Goal: Check status: Check status

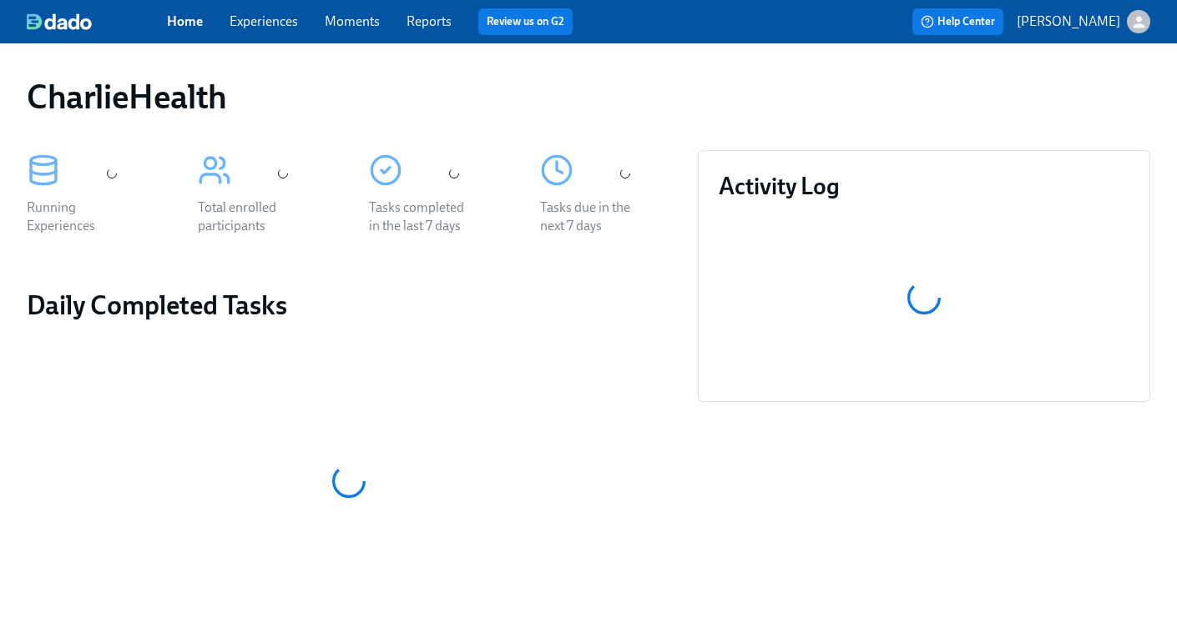
click at [262, 23] on link "Experiences" at bounding box center [264, 21] width 68 height 16
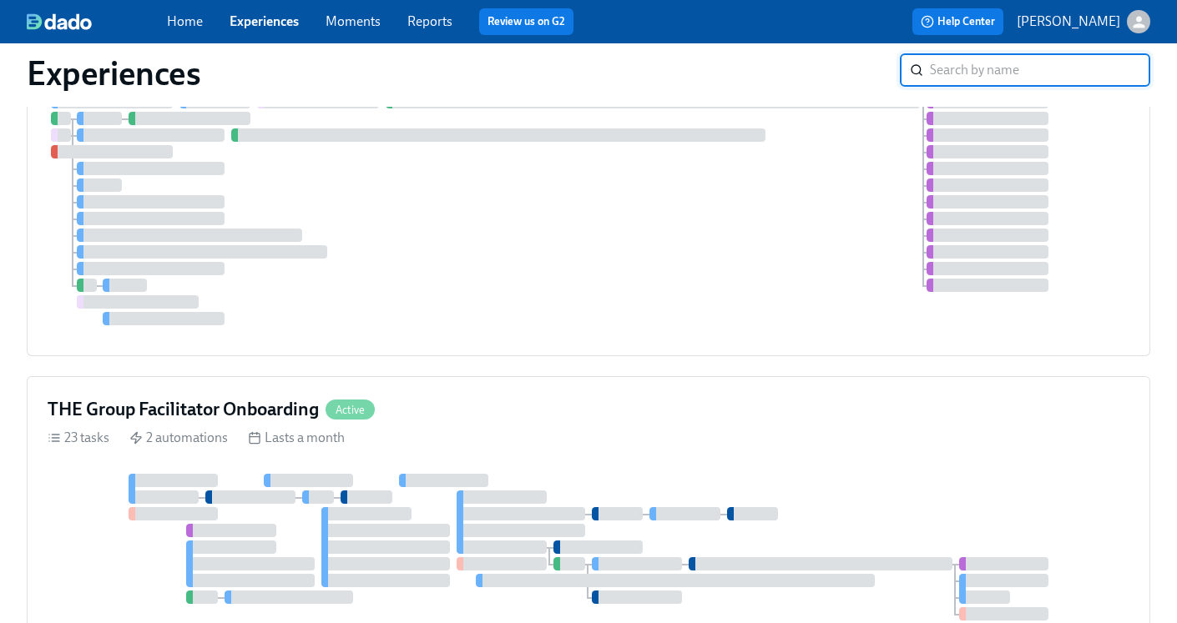
scroll to position [765, 0]
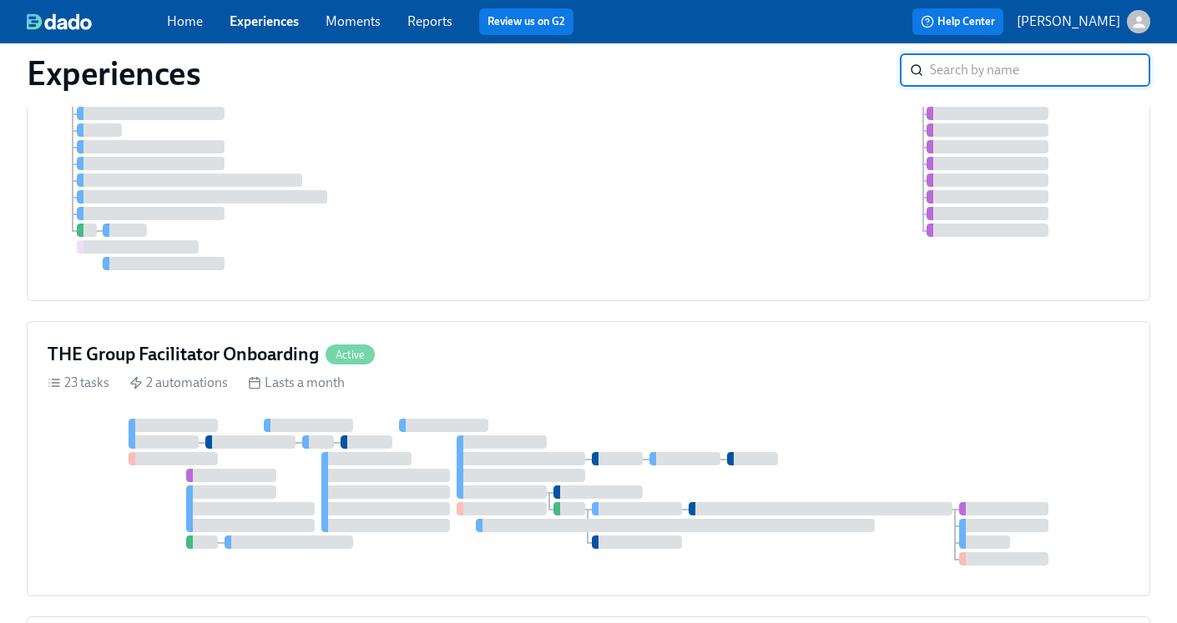
click at [185, 358] on div "Care Coach Onboarding Active 18 tasks 1 automations Lasts a month Clinical Admi…" at bounding box center [588, 378] width 1123 height 1986
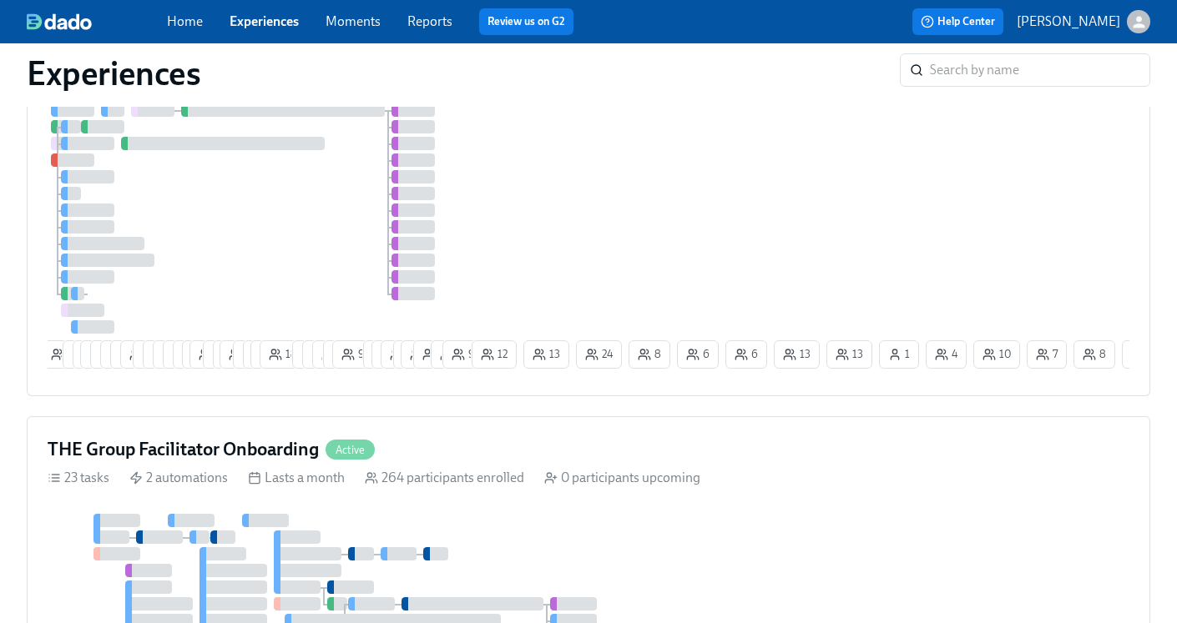
scroll to position [829, 0]
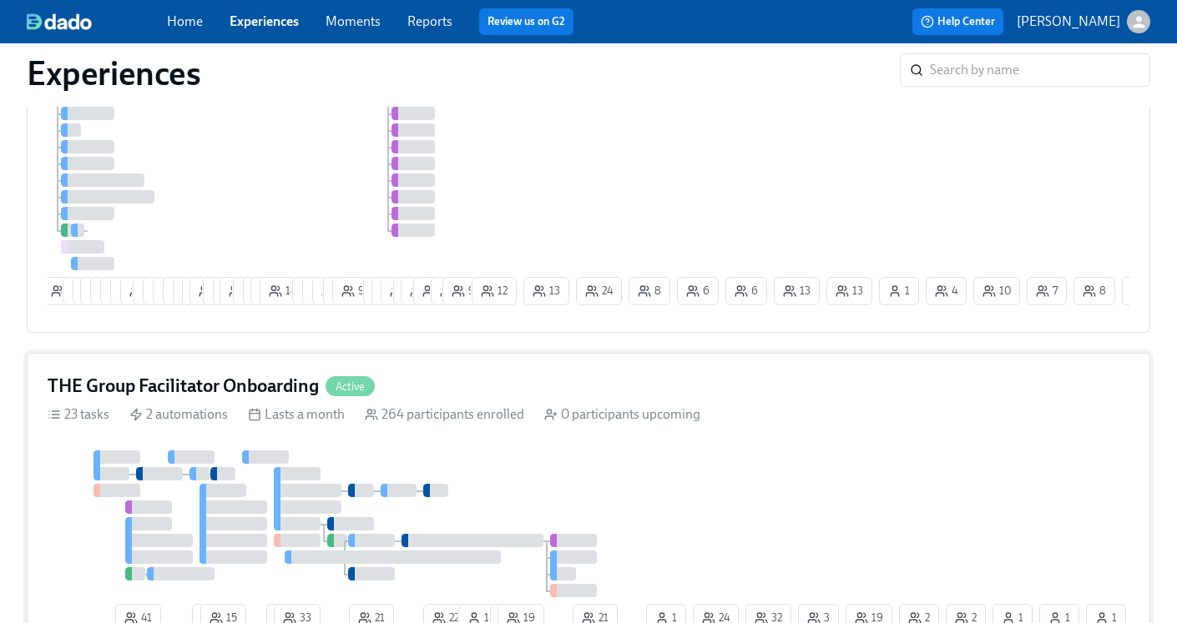
click at [258, 399] on h4 "THE Group Facilitator Onboarding" at bounding box center [183, 386] width 271 height 25
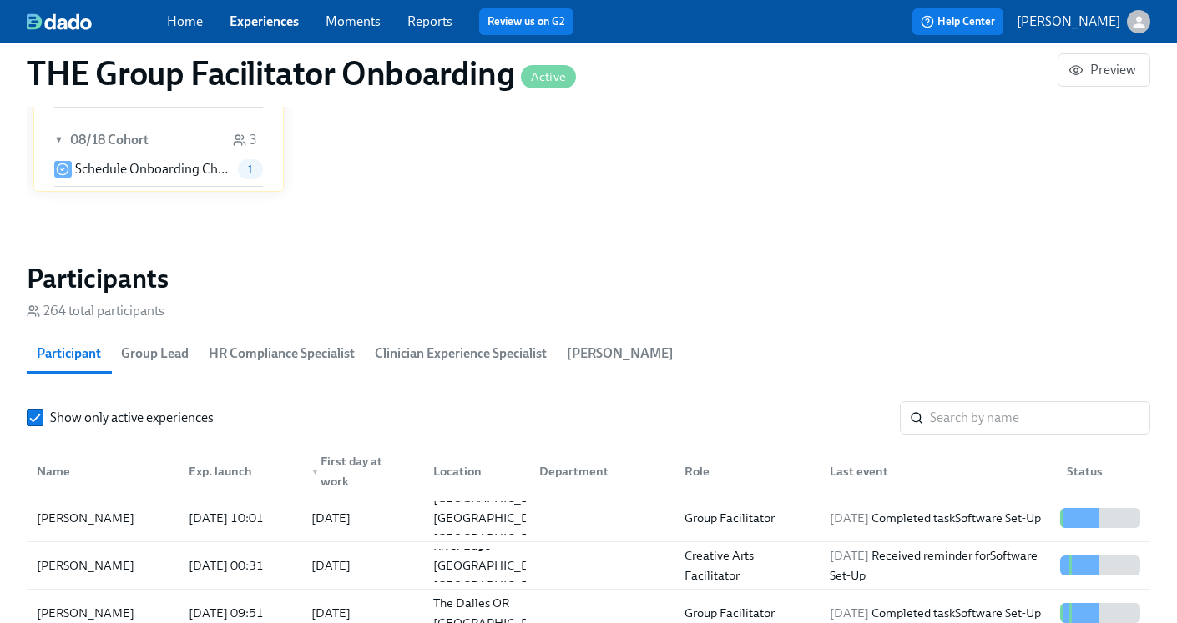
scroll to position [1491, 0]
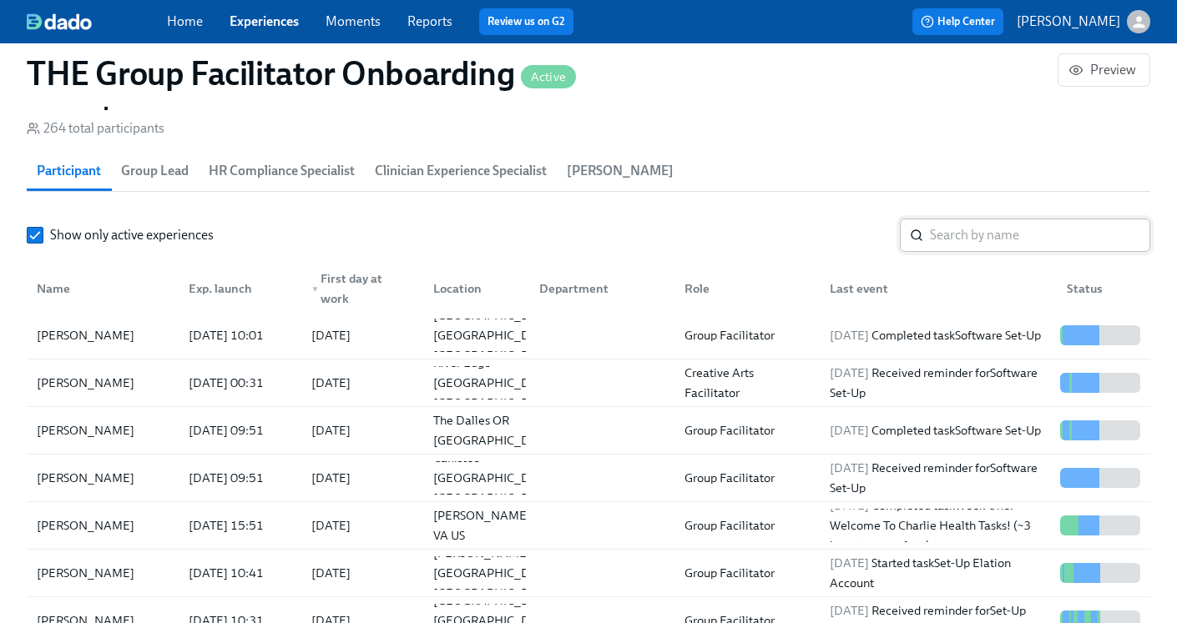
click at [969, 246] on input "search" at bounding box center [1040, 235] width 220 height 33
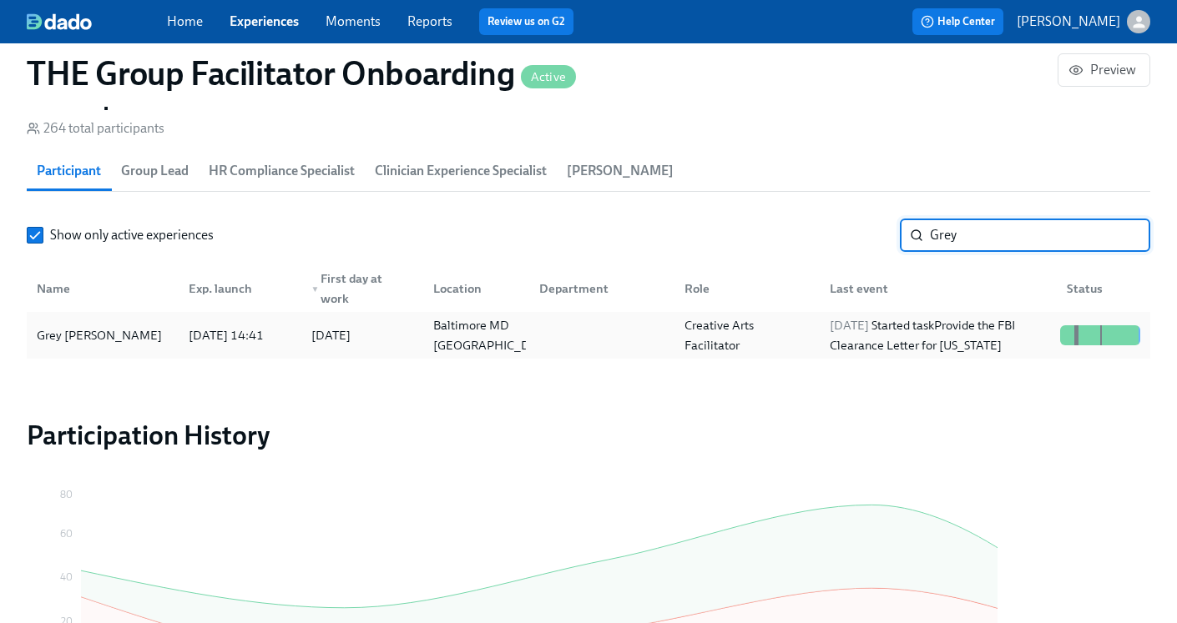
click at [875, 337] on div "[DATE] Started task Provide the FBI Clearance Letter for [US_STATE]" at bounding box center [938, 335] width 230 height 40
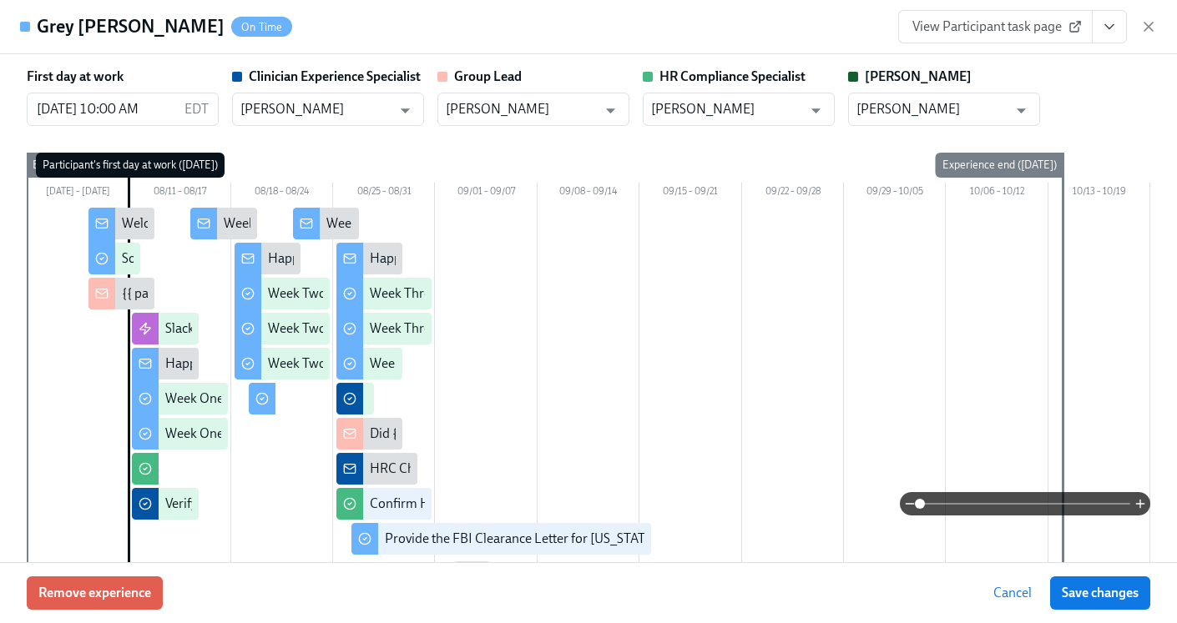
click at [1116, 25] on icon "View task page" at bounding box center [1109, 26] width 17 height 17
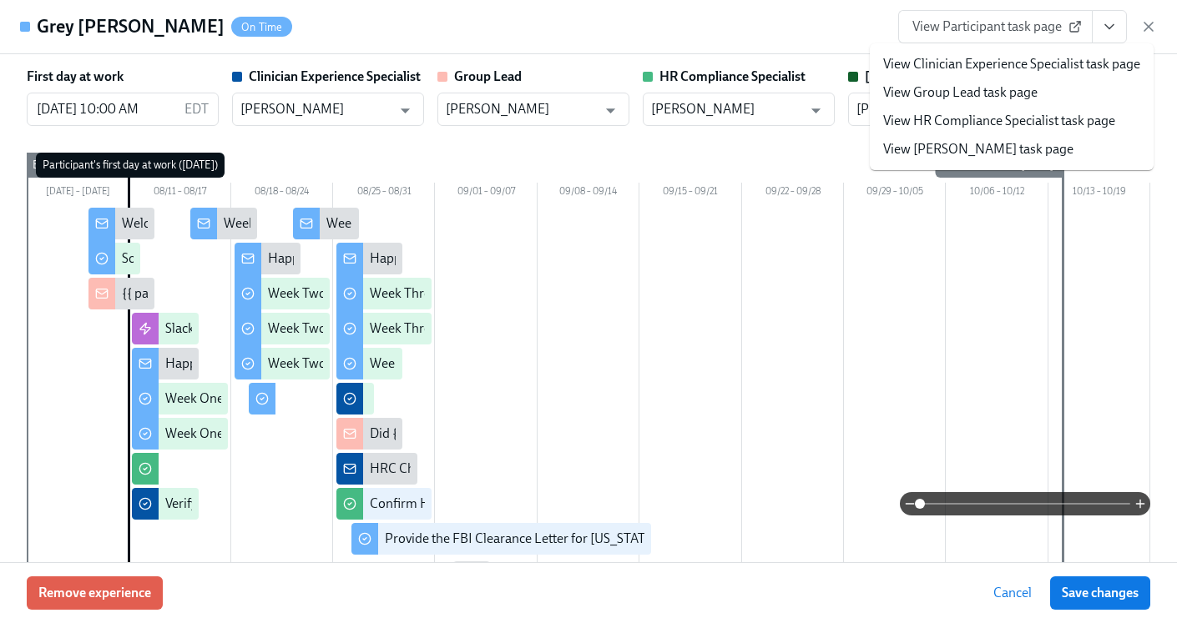
click at [985, 129] on link "View HR Compliance Specialist task page" at bounding box center [999, 121] width 232 height 18
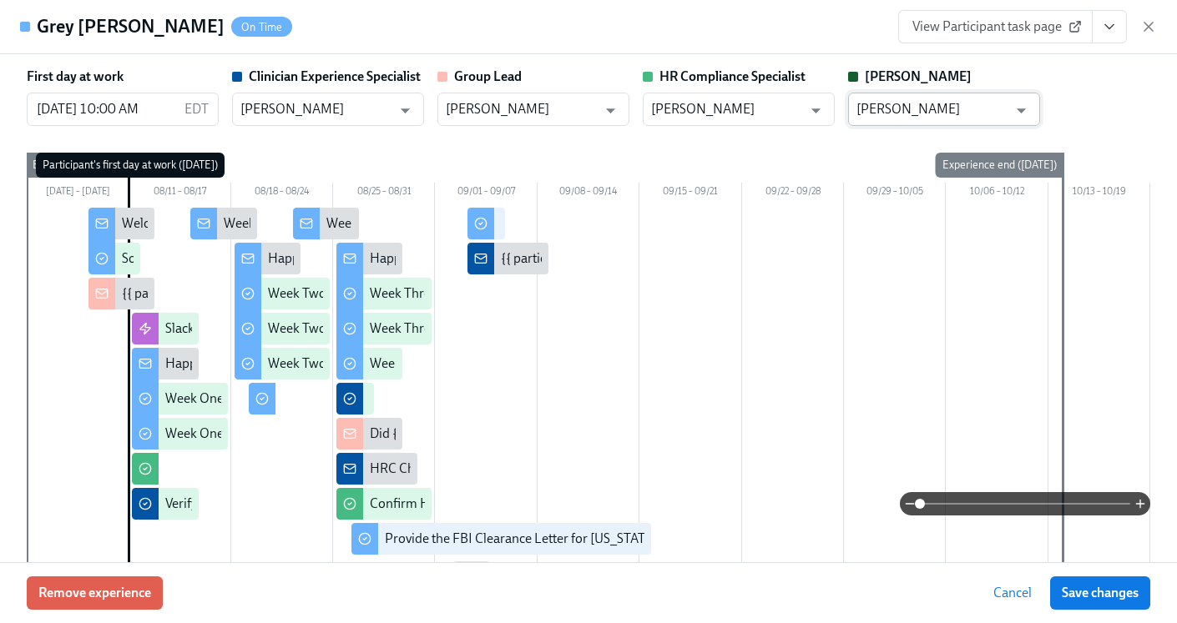
scroll to position [0, 26291]
click at [1154, 27] on icon "button" at bounding box center [1148, 26] width 17 height 17
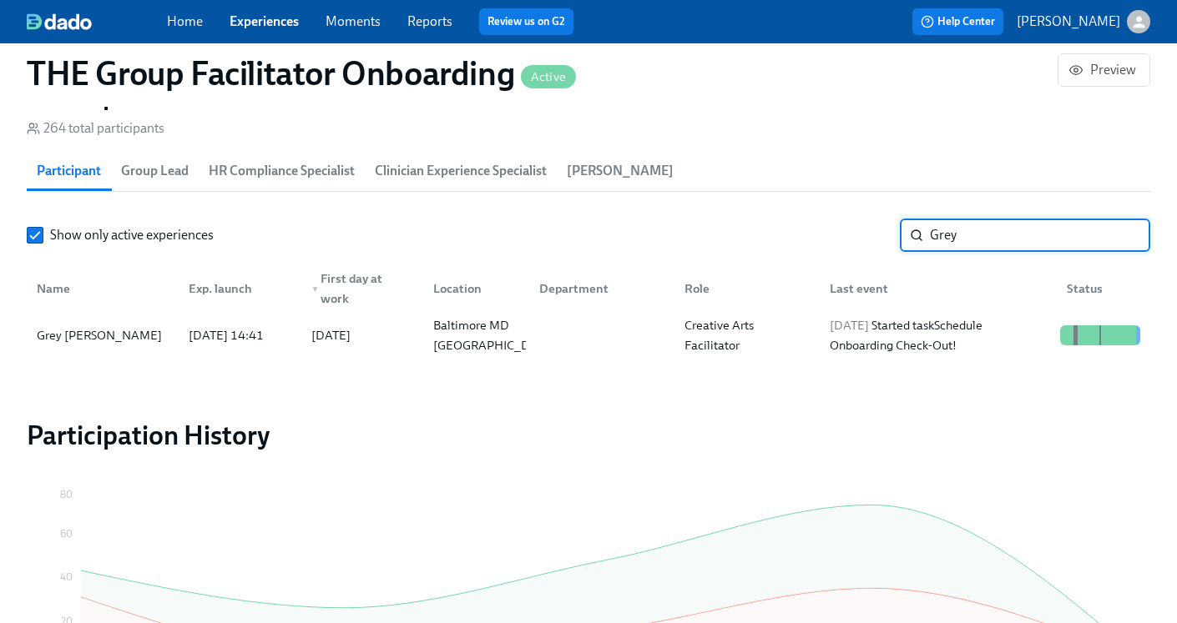
drag, startPoint x: 1013, startPoint y: 235, endPoint x: 862, endPoint y: 235, distance: 151.1
click at [862, 235] on div "Show only active experiences Grey ​" at bounding box center [588, 235] width 1123 height 33
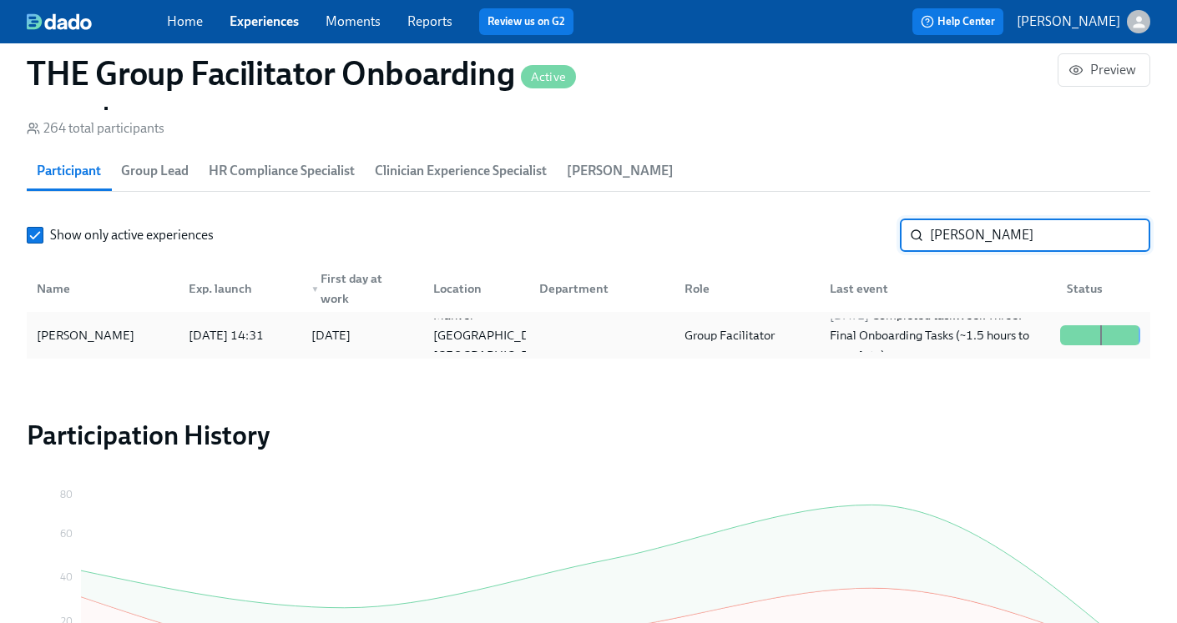
type input "[PERSON_NAME]"
click at [762, 340] on div "Group Facilitator" at bounding box center [729, 335] width 103 height 20
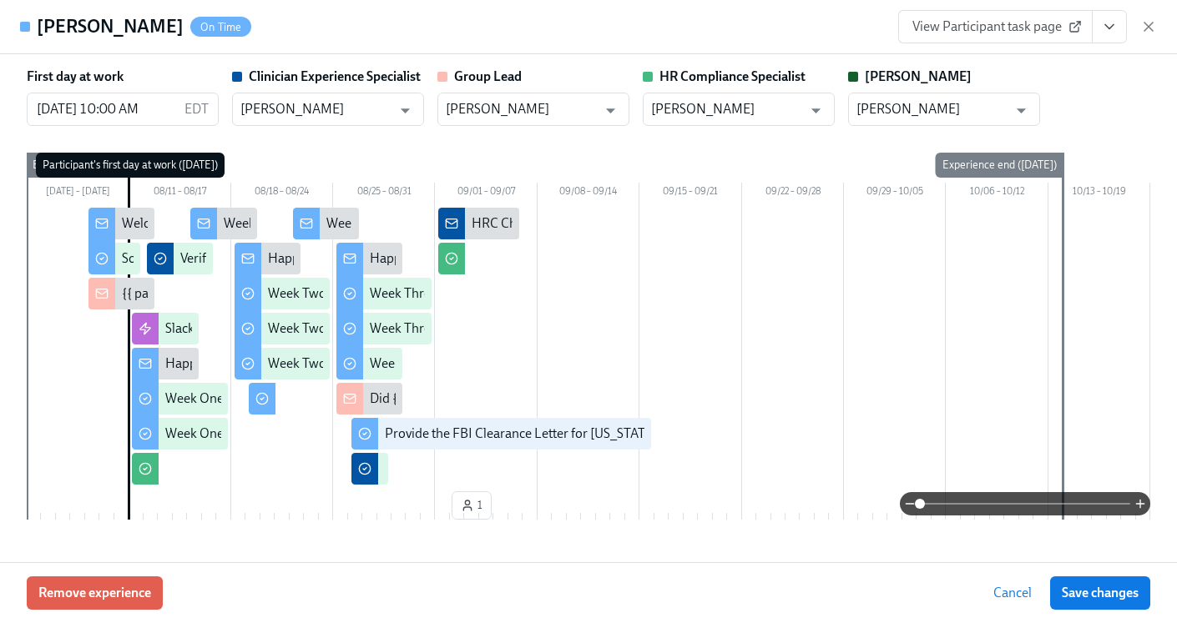
click at [1107, 34] on icon "View task page" at bounding box center [1109, 26] width 17 height 17
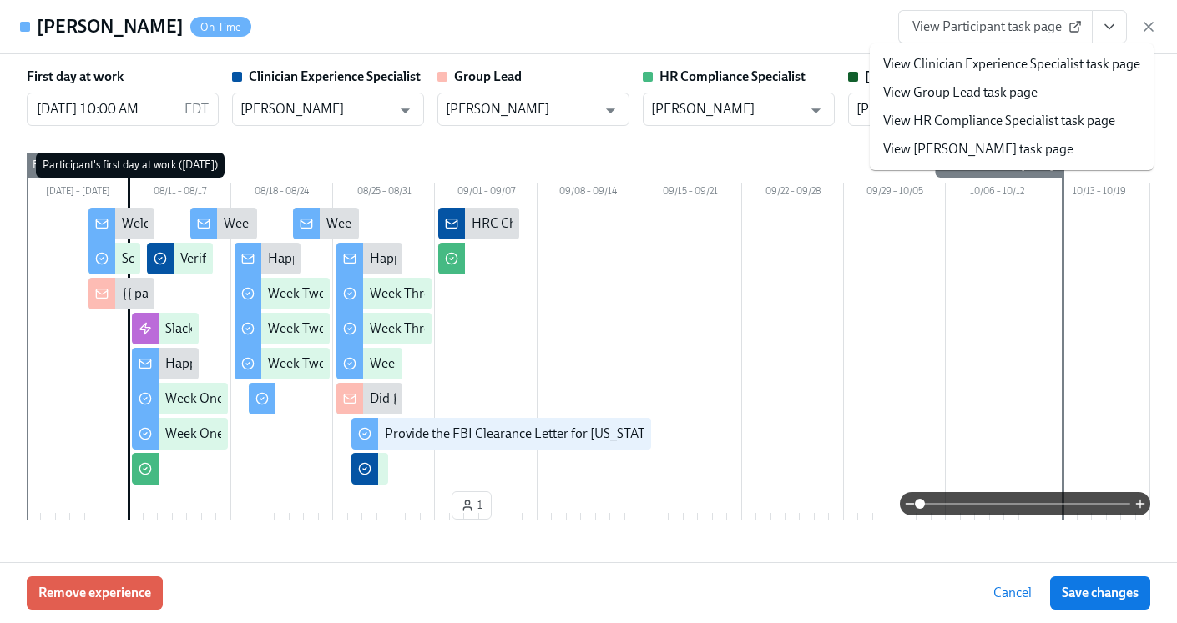
click at [1016, 124] on link "View HR Compliance Specialist task page" at bounding box center [999, 121] width 232 height 18
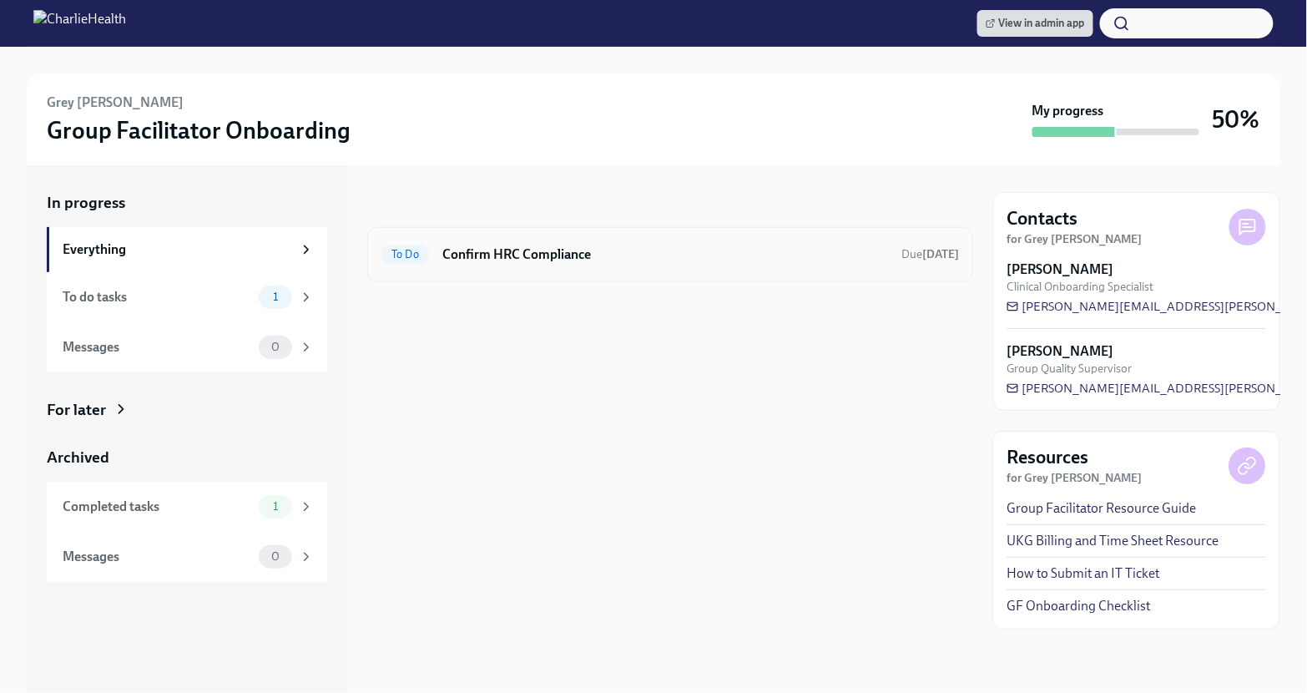
click at [754, 241] on div "To Do Confirm HRC Compliance Due 2 days ago" at bounding box center [670, 254] width 578 height 27
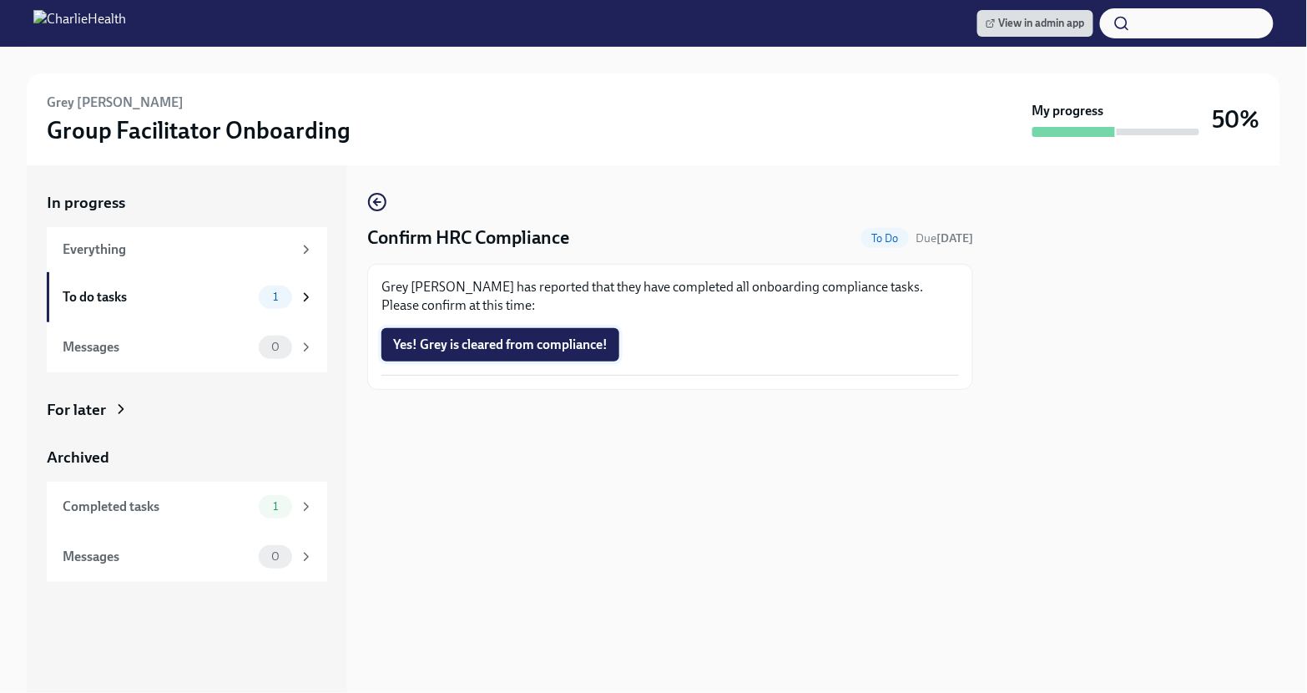
click at [543, 331] on button "Yes! Grey is cleared from compliance!" at bounding box center [500, 344] width 238 height 33
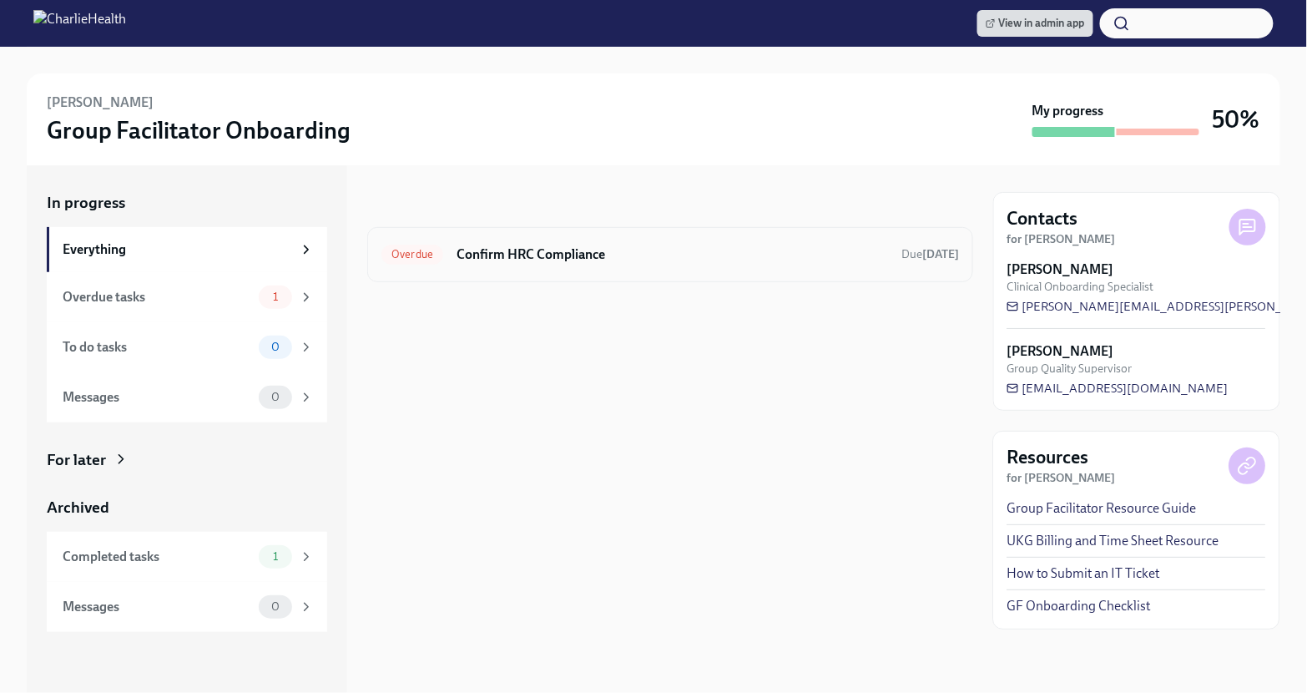
click at [603, 255] on h6 "Confirm HRC Compliance" at bounding box center [672, 254] width 431 height 18
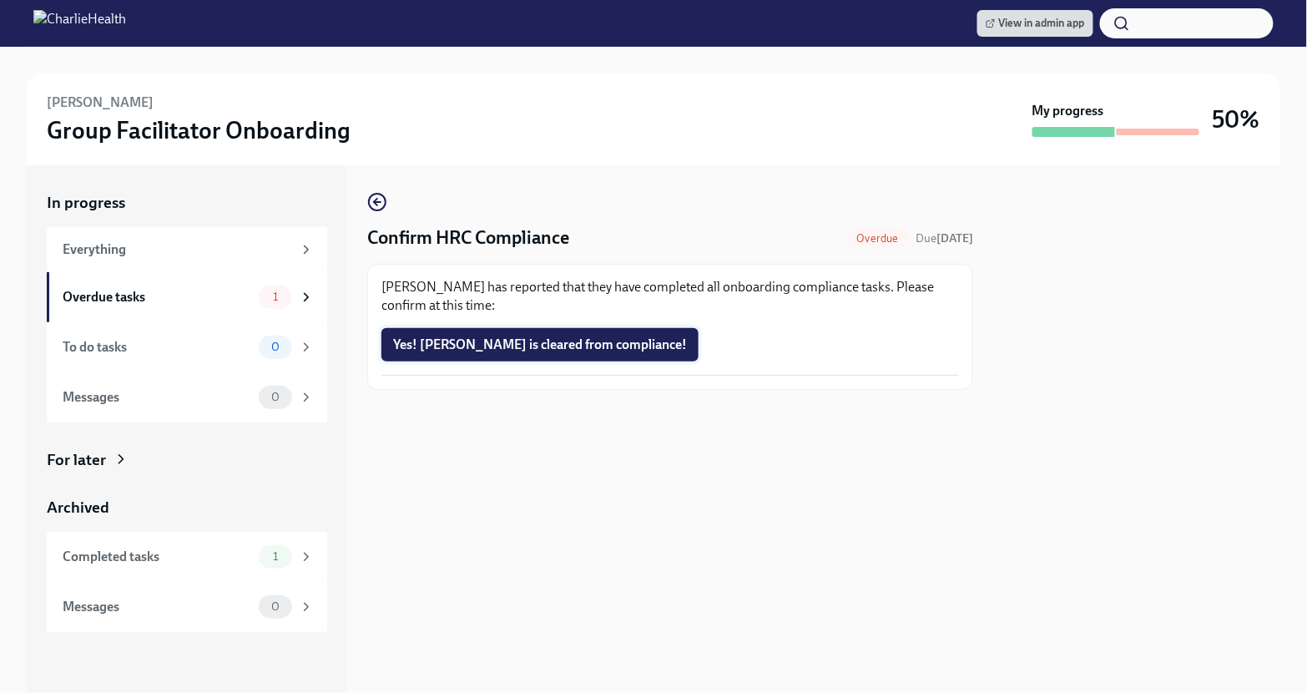
click at [588, 346] on span "Yes! Angelia is cleared from compliance!" at bounding box center [540, 344] width 294 height 17
